Goal: Check status: Check status

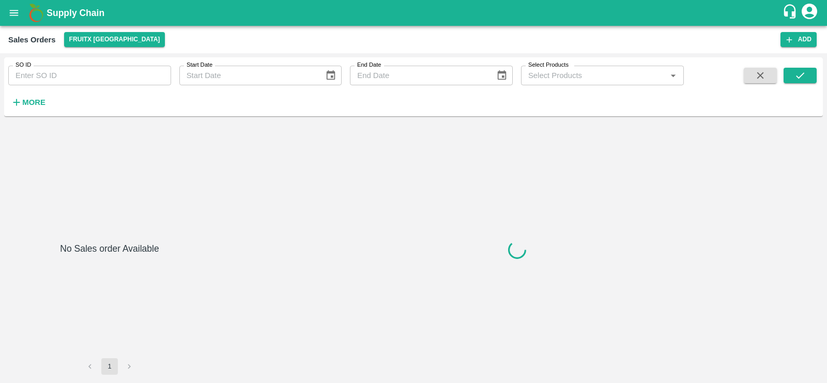
type input "603538"
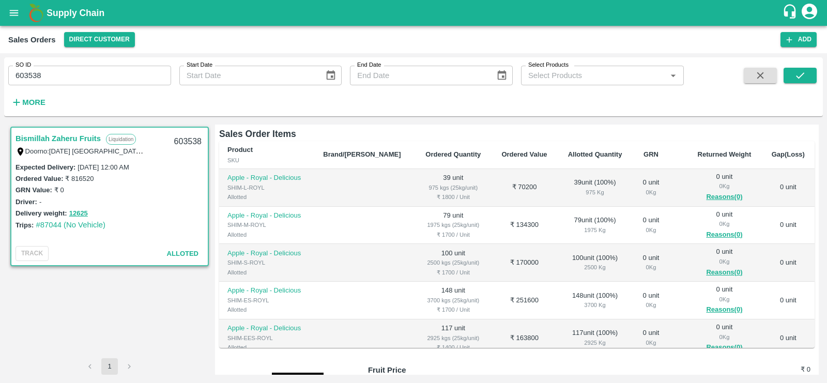
scroll to position [189, 0]
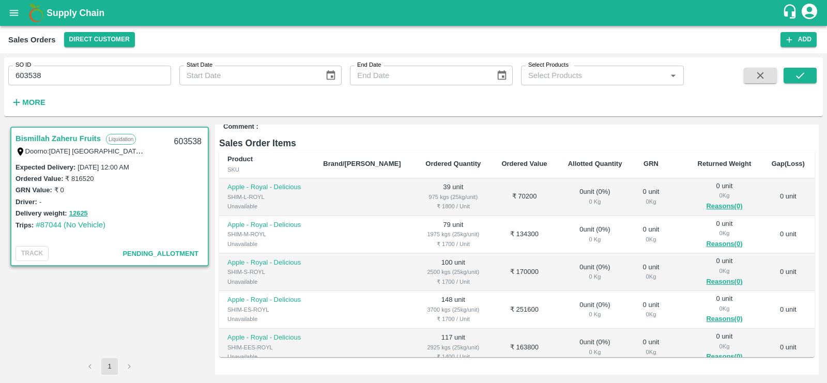
scroll to position [210, 0]
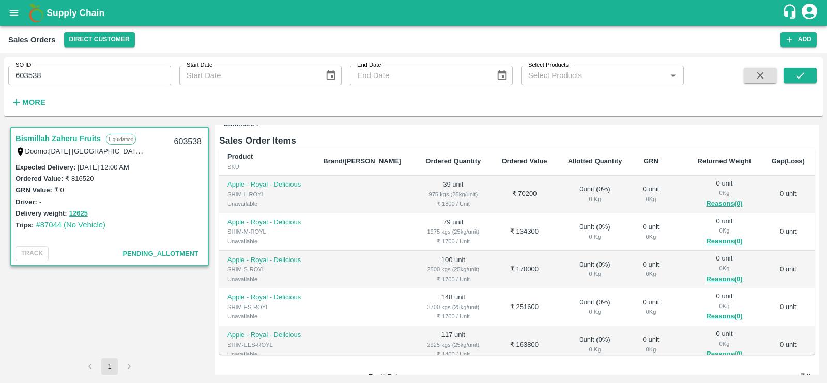
click at [139, 109] on div "SO ID 603538 SO ID Start Date Start Date End Date End Date Select Products Sele…" at bounding box center [342, 84] width 684 height 54
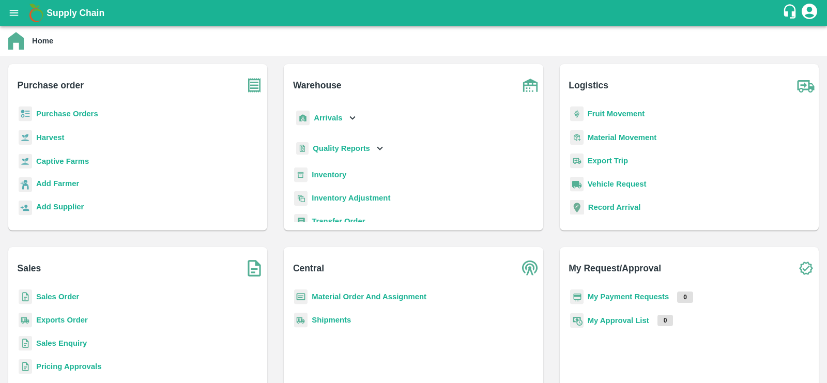
click at [333, 173] on b "Inventory" at bounding box center [329, 175] width 35 height 8
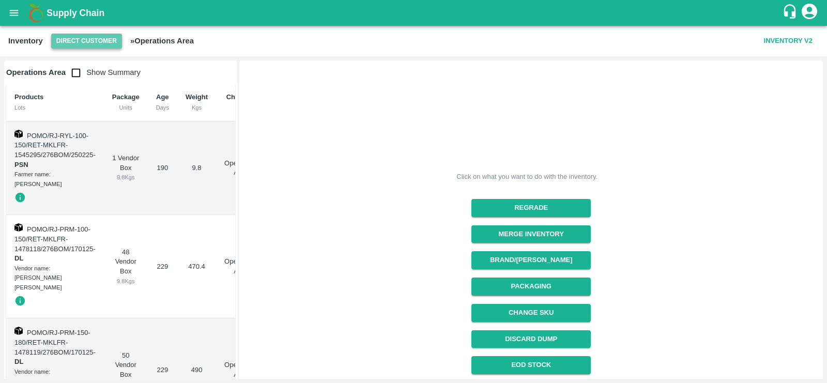
click at [99, 34] on button "Direct Customer" at bounding box center [86, 41] width 71 height 15
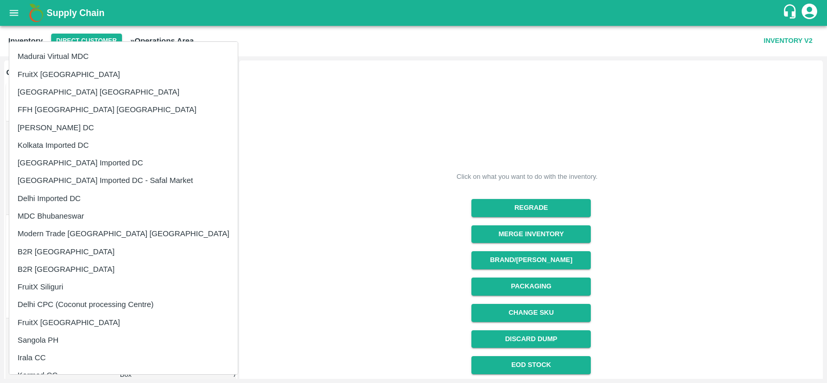
scroll to position [96, 0]
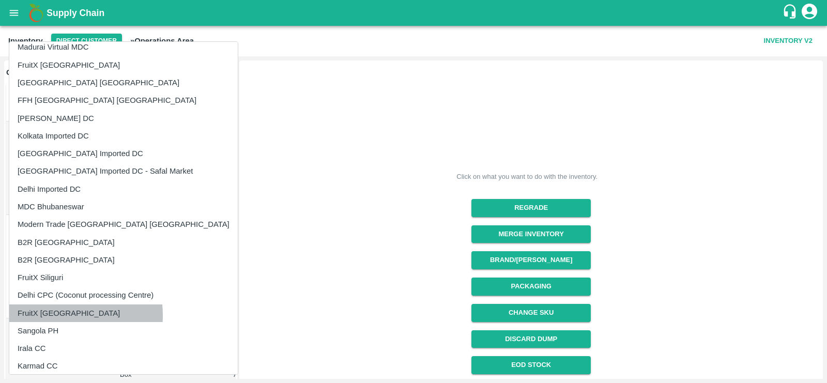
click at [51, 315] on li "FruitX [GEOGRAPHIC_DATA]" at bounding box center [123, 313] width 228 height 18
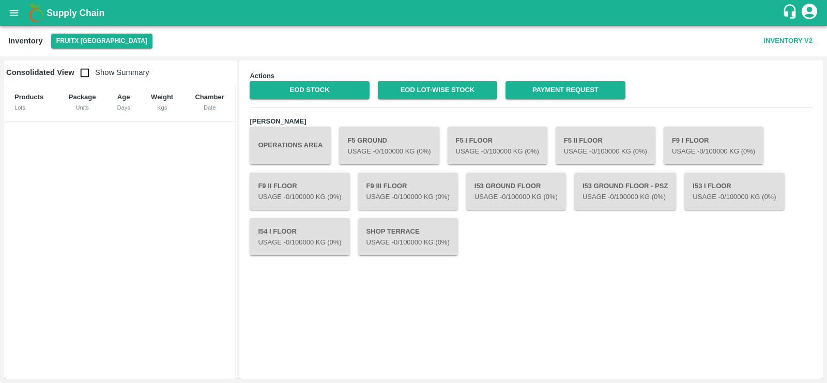
click at [98, 76] on span "Show Summary" at bounding box center [111, 72] width 75 height 8
click at [348, 87] on link "EOD Stock" at bounding box center [309, 90] width 119 height 18
